Goal: Entertainment & Leisure: Consume media (video, audio)

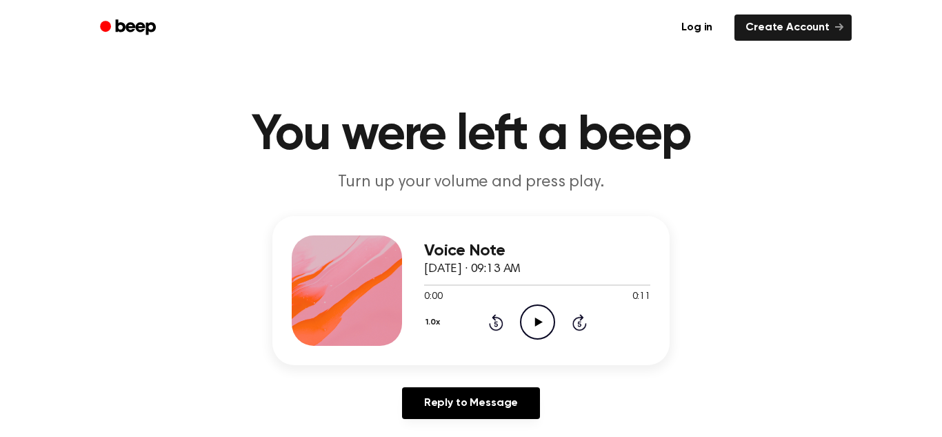
click at [530, 318] on icon "Play Audio" at bounding box center [537, 321] width 35 height 35
click at [497, 321] on icon "Rewind 5 seconds" at bounding box center [495, 322] width 15 height 18
click at [572, 317] on icon "Skip 5 seconds" at bounding box center [579, 322] width 15 height 18
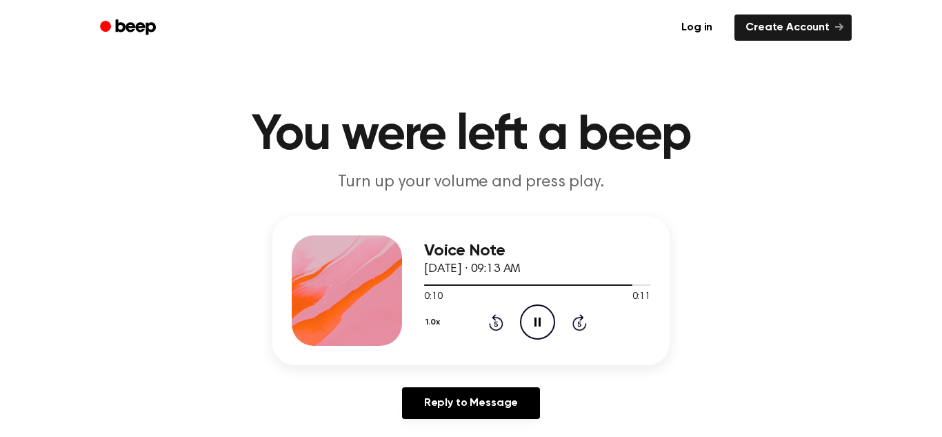
click at [535, 323] on icon at bounding box center [538, 321] width 6 height 9
click at [528, 326] on icon "Play Audio" at bounding box center [537, 321] width 35 height 35
click at [532, 312] on icon "Play Audio" at bounding box center [537, 321] width 35 height 35
click at [527, 317] on icon "Play Audio" at bounding box center [537, 321] width 35 height 35
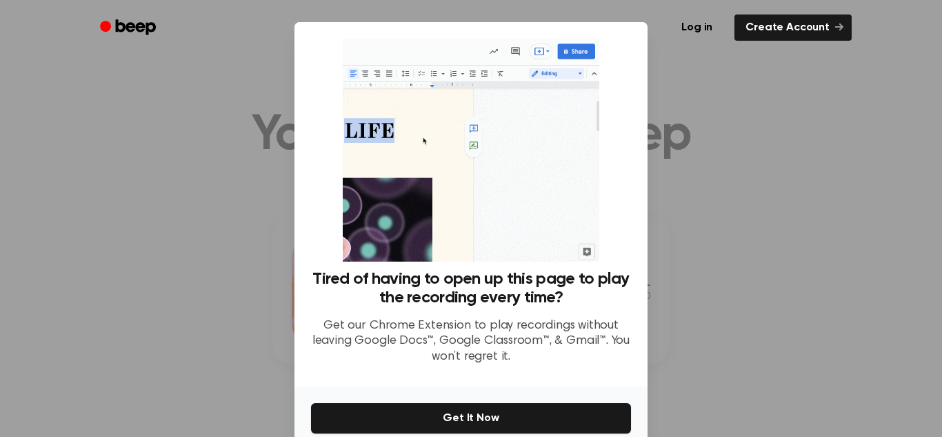
click at [262, 243] on div at bounding box center [471, 218] width 942 height 437
click at [647, 290] on div "Tired of having to open up this page to play the recording every time? Get our …" at bounding box center [471, 204] width 353 height 364
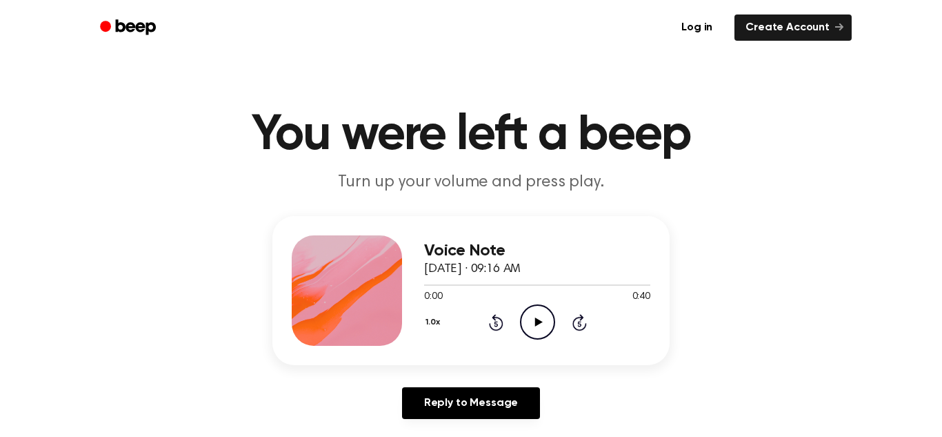
click at [532, 327] on icon "Play Audio" at bounding box center [537, 321] width 35 height 35
click at [532, 329] on icon "Pause Audio" at bounding box center [537, 321] width 35 height 35
click at [545, 313] on icon "Play Audio" at bounding box center [537, 321] width 35 height 35
click at [549, 332] on icon "Play Audio" at bounding box center [537, 321] width 35 height 35
click at [535, 312] on icon "Play Audio" at bounding box center [537, 321] width 35 height 35
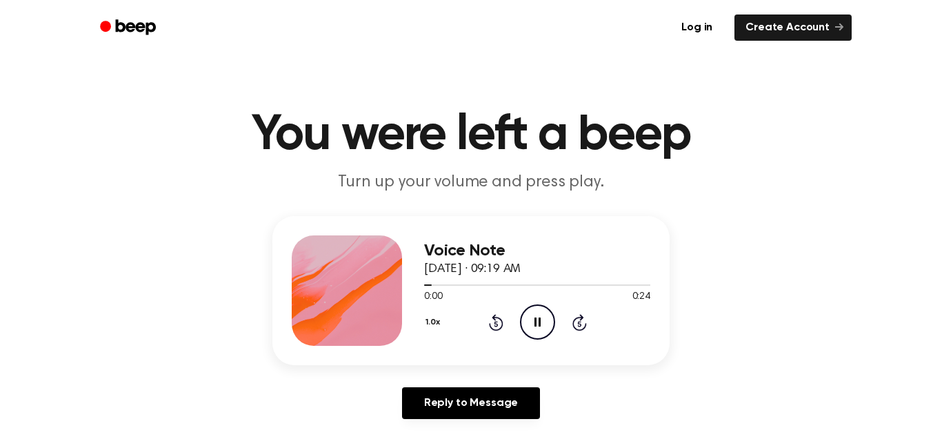
click at [440, 319] on button "1.0x" at bounding box center [434, 321] width 21 height 23
click at [454, 421] on span "1.2x" at bounding box center [446, 424] width 17 height 14
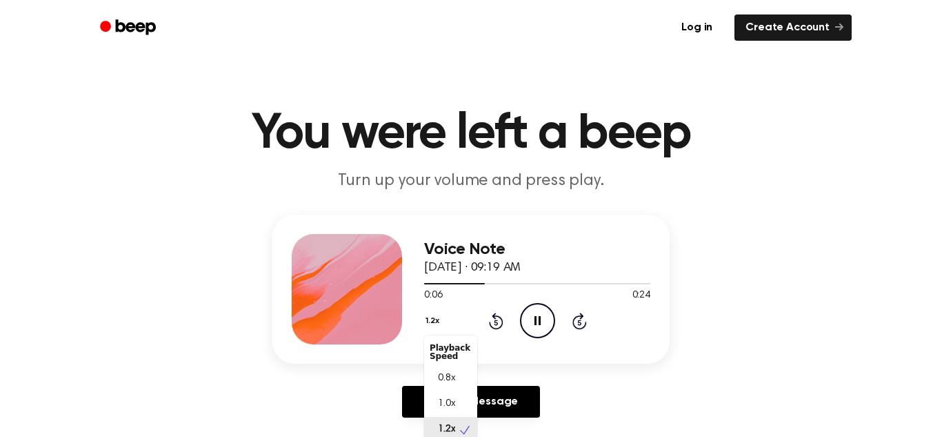
click at [432, 324] on button "1.2x" at bounding box center [434, 320] width 20 height 23
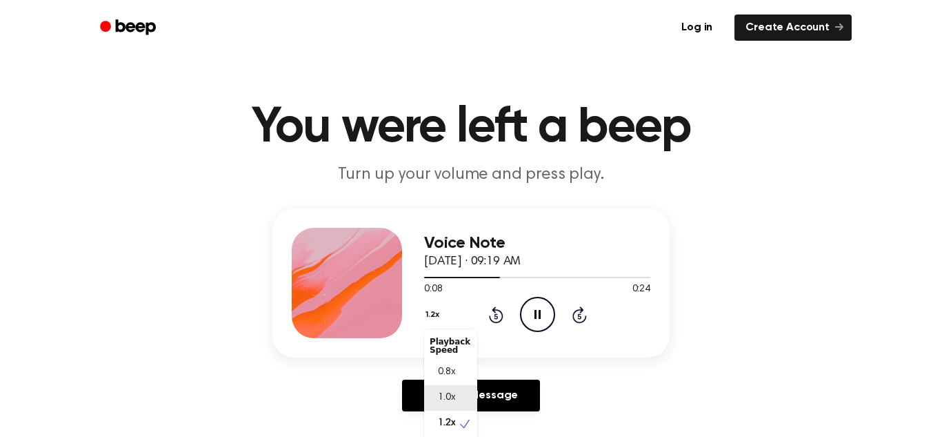
click at [444, 387] on div "1.0x" at bounding box center [450, 398] width 53 height 26
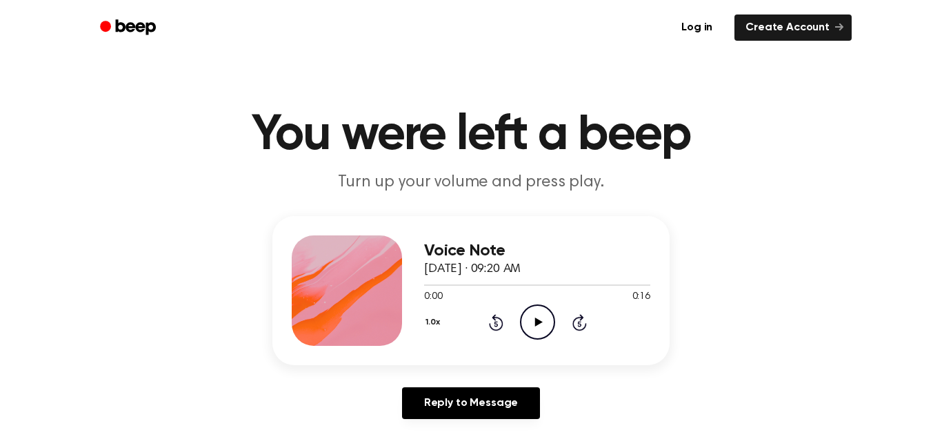
click at [541, 315] on icon "Play Audio" at bounding box center [537, 321] width 35 height 35
click at [539, 310] on icon "Play Audio" at bounding box center [537, 321] width 35 height 35
click at [498, 324] on icon "Rewind 5 seconds" at bounding box center [495, 322] width 15 height 18
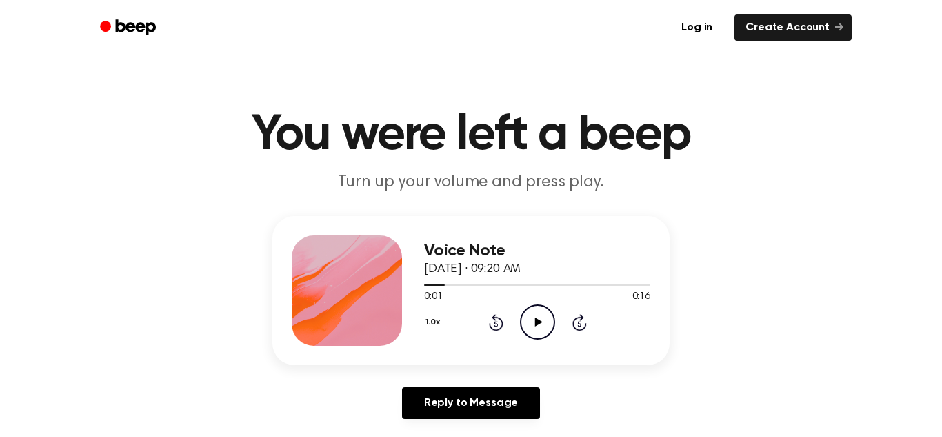
click at [498, 324] on icon "Rewind 5 seconds" at bounding box center [495, 322] width 15 height 18
click at [545, 322] on icon "Play Audio" at bounding box center [537, 321] width 35 height 35
click at [541, 319] on icon "Play Audio" at bounding box center [537, 321] width 35 height 35
click at [494, 321] on icon "Rewind 5 seconds" at bounding box center [495, 322] width 15 height 18
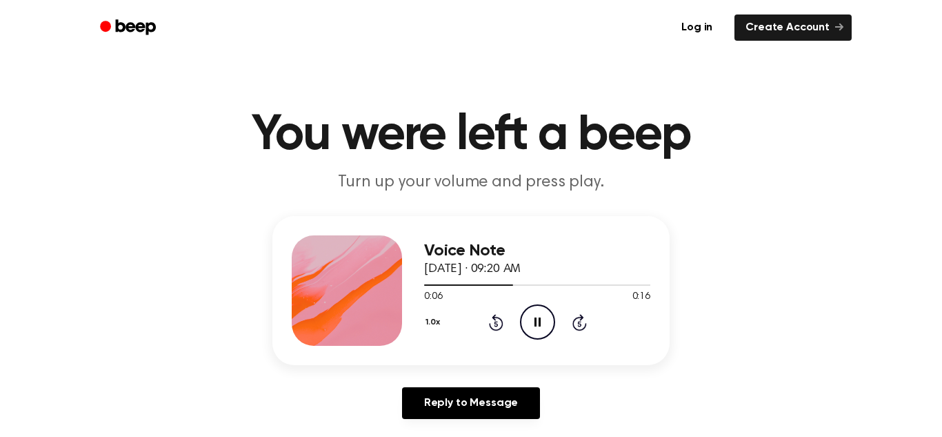
click at [494, 321] on icon "Rewind 5 seconds" at bounding box center [495, 322] width 15 height 18
click at [527, 319] on icon "Play Audio" at bounding box center [537, 321] width 35 height 35
click at [527, 319] on icon "Pause Audio" at bounding box center [537, 321] width 35 height 35
click at [497, 326] on icon "Rewind 5 seconds" at bounding box center [495, 322] width 15 height 18
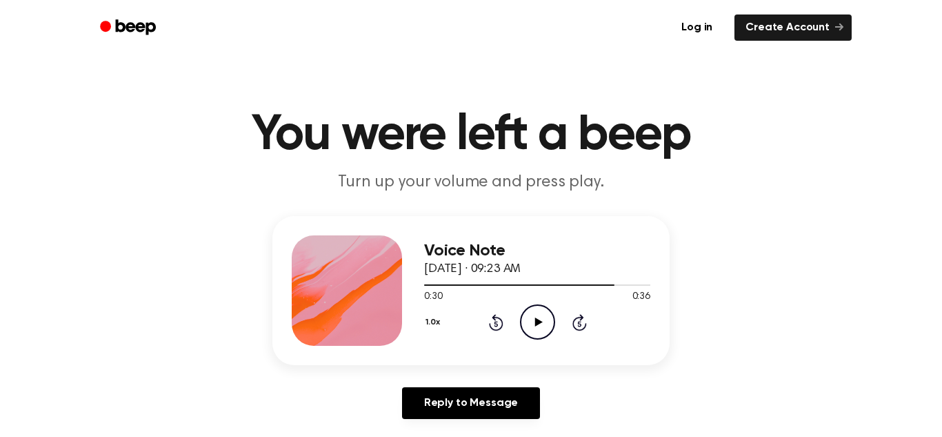
click at [497, 326] on icon "Rewind 5 seconds" at bounding box center [495, 322] width 15 height 18
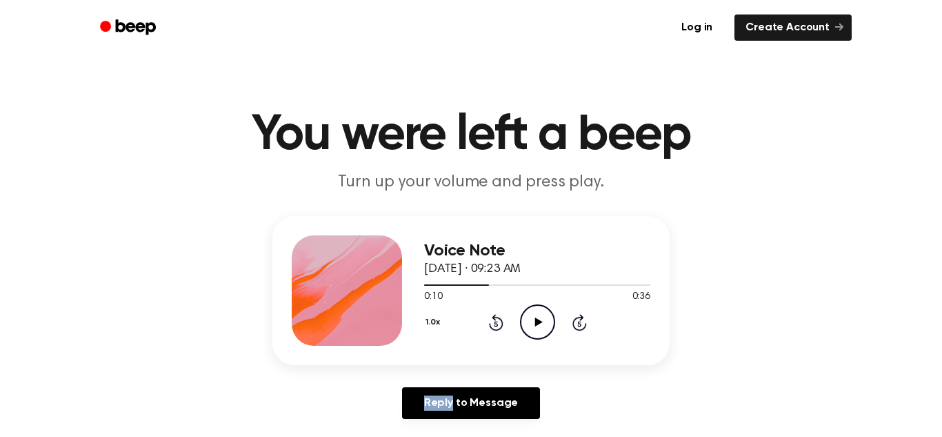
click at [497, 326] on icon "Rewind 5 seconds" at bounding box center [495, 322] width 15 height 18
click at [531, 319] on icon "Play Audio" at bounding box center [537, 321] width 35 height 35
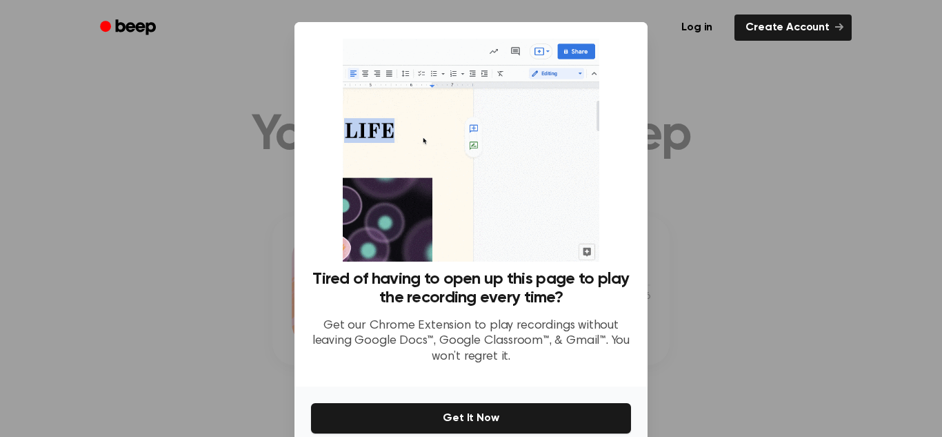
click at [236, 305] on div at bounding box center [471, 218] width 942 height 437
click at [243, 309] on div at bounding box center [471, 218] width 942 height 437
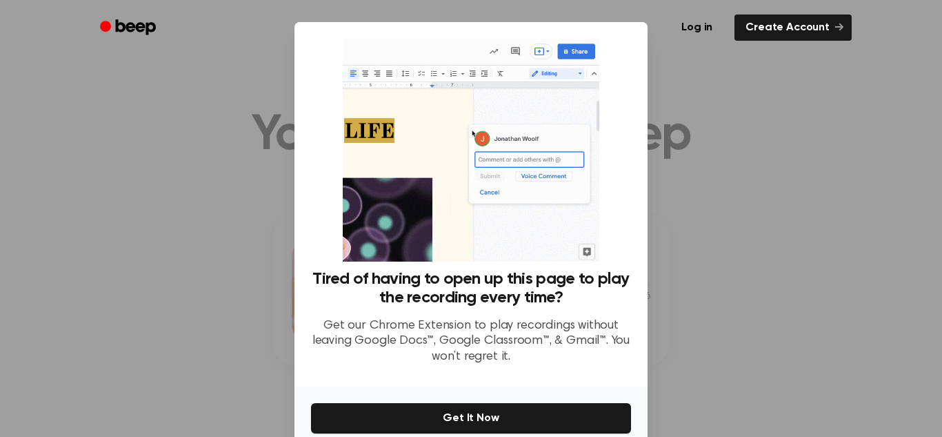
click at [243, 309] on div at bounding box center [471, 218] width 942 height 437
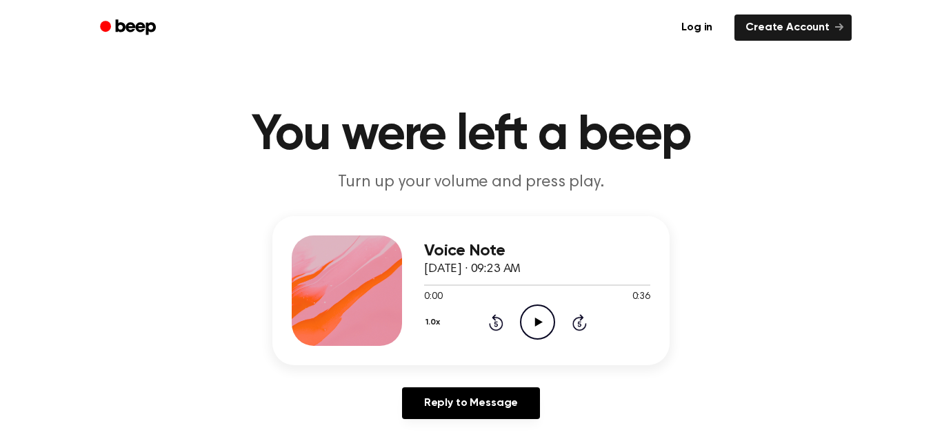
click at [541, 317] on icon "Play Audio" at bounding box center [537, 321] width 35 height 35
click at [529, 307] on circle at bounding box center [538, 322] width 34 height 34
click at [526, 317] on icon "Play Audio" at bounding box center [537, 321] width 35 height 35
click at [497, 319] on icon "Rewind 5 seconds" at bounding box center [495, 322] width 15 height 18
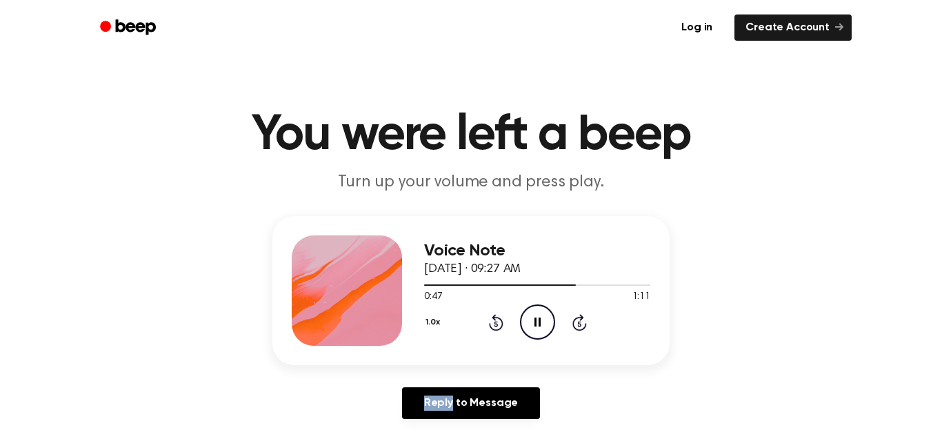
click at [497, 319] on icon "Rewind 5 seconds" at bounding box center [495, 322] width 15 height 18
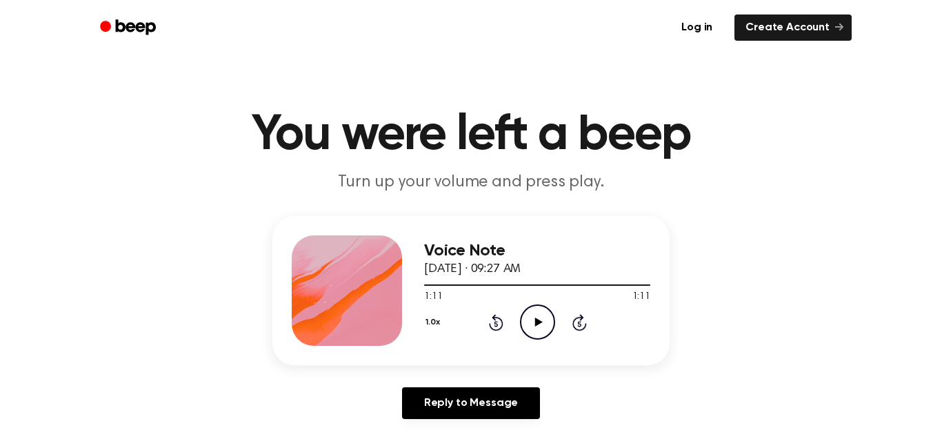
click at [546, 318] on icon "Play Audio" at bounding box center [537, 321] width 35 height 35
click at [546, 318] on icon "Pause Audio" at bounding box center [537, 321] width 35 height 35
click at [534, 330] on icon "Play Audio" at bounding box center [537, 321] width 35 height 35
click at [543, 317] on icon "Play Audio" at bounding box center [537, 321] width 35 height 35
click at [500, 319] on icon at bounding box center [496, 322] width 14 height 17
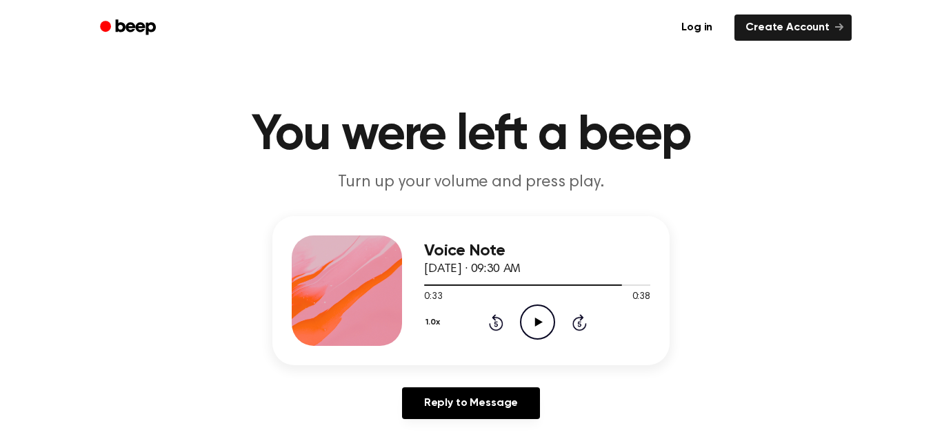
click at [500, 319] on icon at bounding box center [496, 322] width 14 height 17
click at [546, 309] on icon "Play Audio" at bounding box center [537, 321] width 35 height 35
click at [540, 315] on icon "Play Audio" at bounding box center [537, 321] width 35 height 35
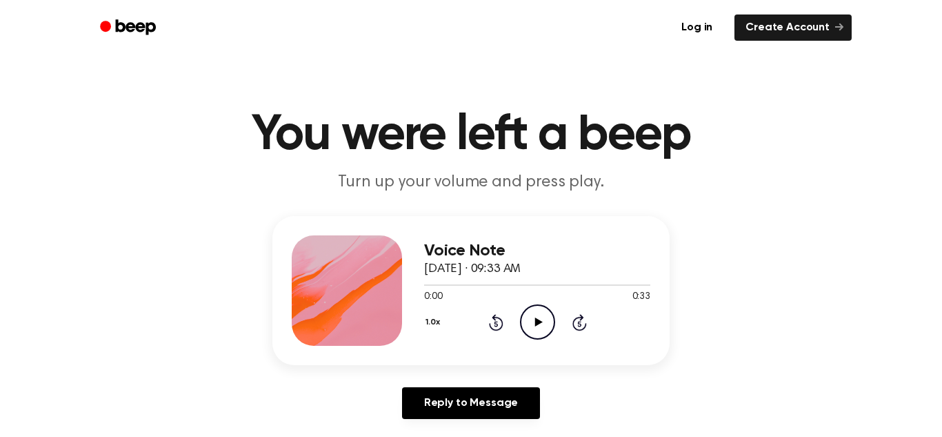
click at [541, 325] on icon "Play Audio" at bounding box center [537, 321] width 35 height 35
click at [530, 321] on icon "Play Audio" at bounding box center [537, 321] width 35 height 35
click at [536, 328] on icon "Play Audio" at bounding box center [537, 321] width 35 height 35
click at [495, 319] on icon at bounding box center [496, 322] width 14 height 17
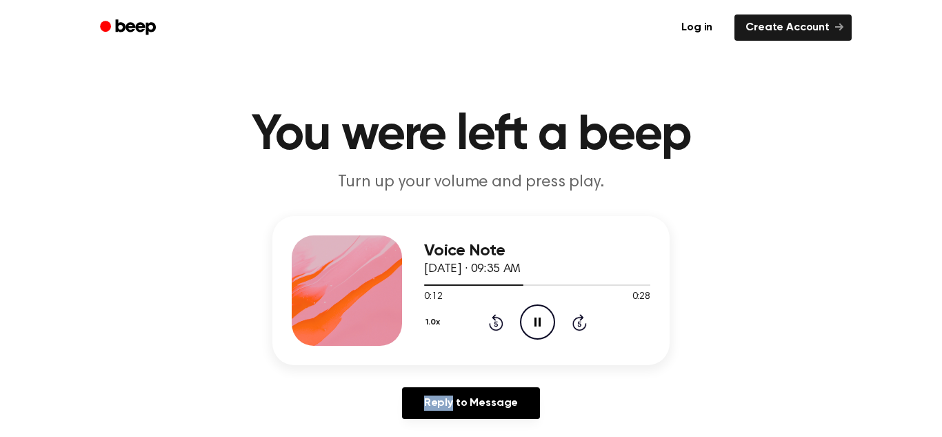
click at [495, 319] on icon at bounding box center [496, 322] width 14 height 17
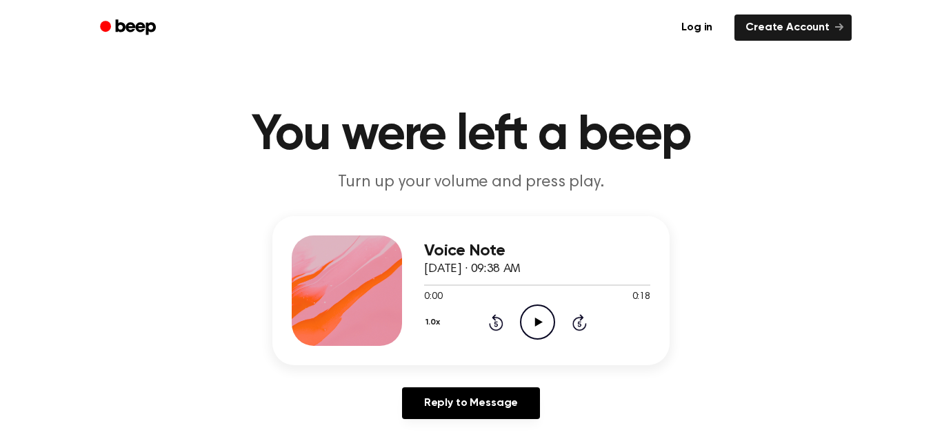
click at [532, 321] on icon "Play Audio" at bounding box center [537, 321] width 35 height 35
click at [496, 318] on icon "Rewind 5 seconds" at bounding box center [495, 322] width 15 height 18
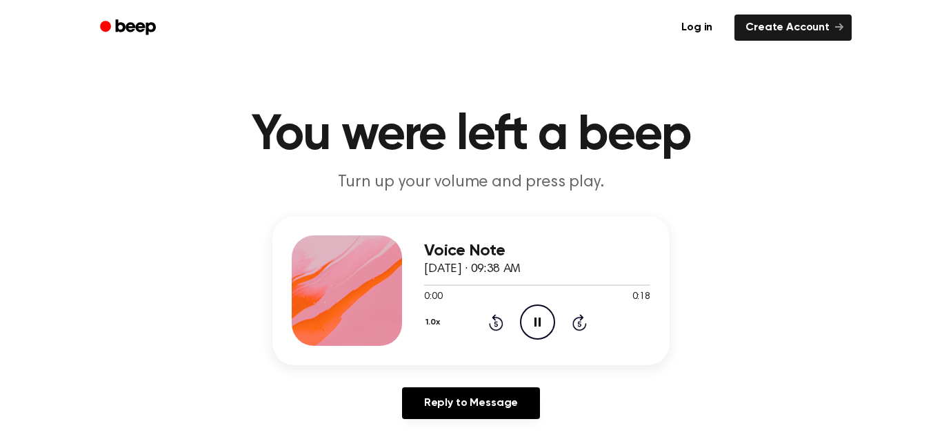
click at [496, 318] on icon "Rewind 5 seconds" at bounding box center [495, 322] width 15 height 18
